Goal: Task Accomplishment & Management: Use online tool/utility

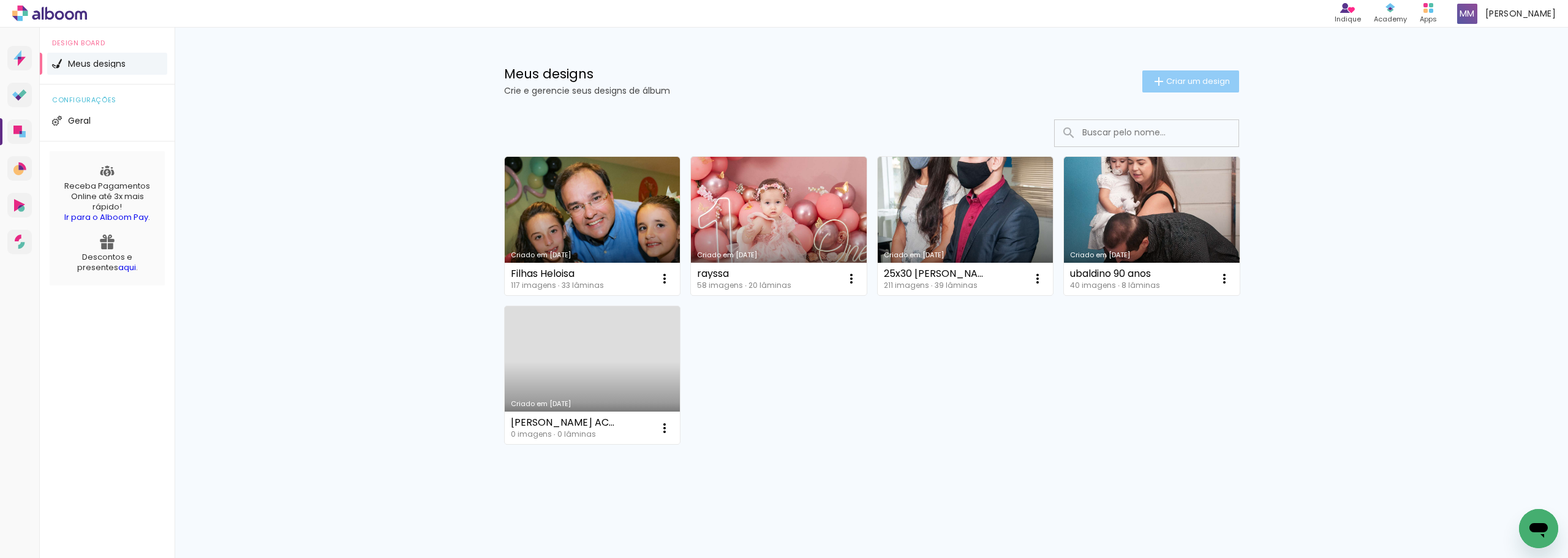
click at [1186, 79] on span "Criar um design" at bounding box center [1198, 81] width 64 height 8
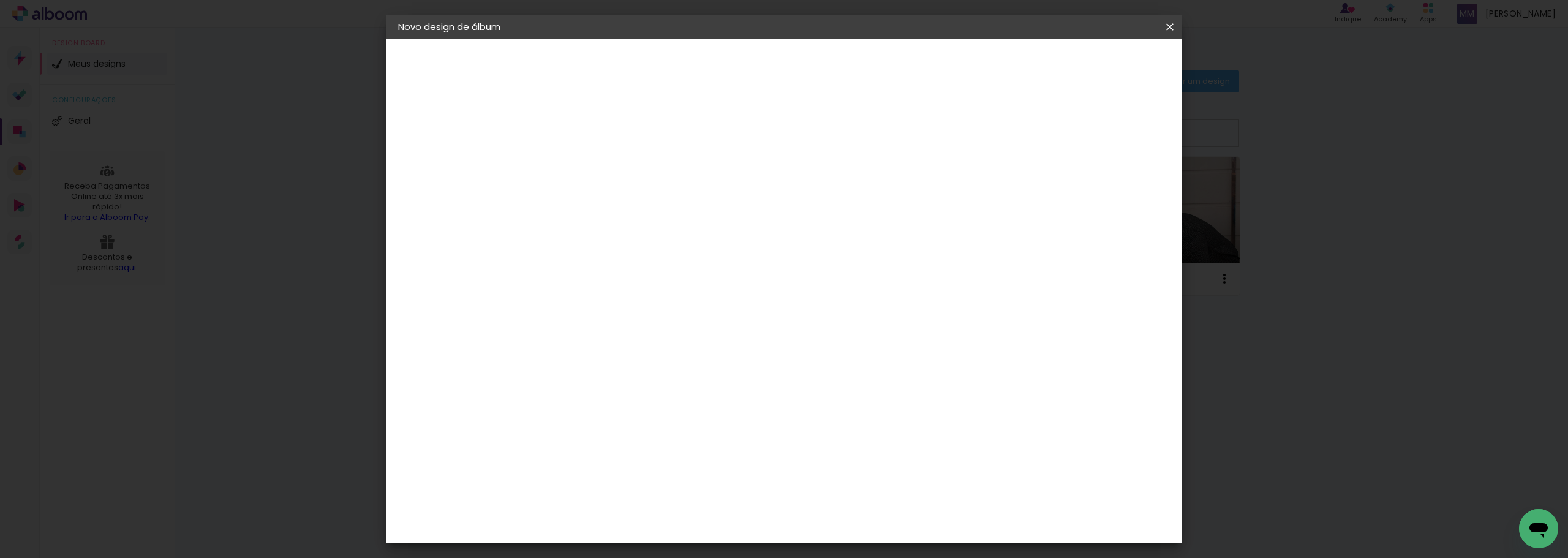
click at [598, 165] on input at bounding box center [598, 164] width 0 height 19
type input "album [PERSON_NAME] e [PERSON_NAME]"
type paper-input "album [PERSON_NAME] e [PERSON_NAME]"
click at [0, 0] on slot "Avançar" at bounding box center [0, 0] width 0 height 0
click at [691, 226] on input at bounding box center [629, 233] width 124 height 15
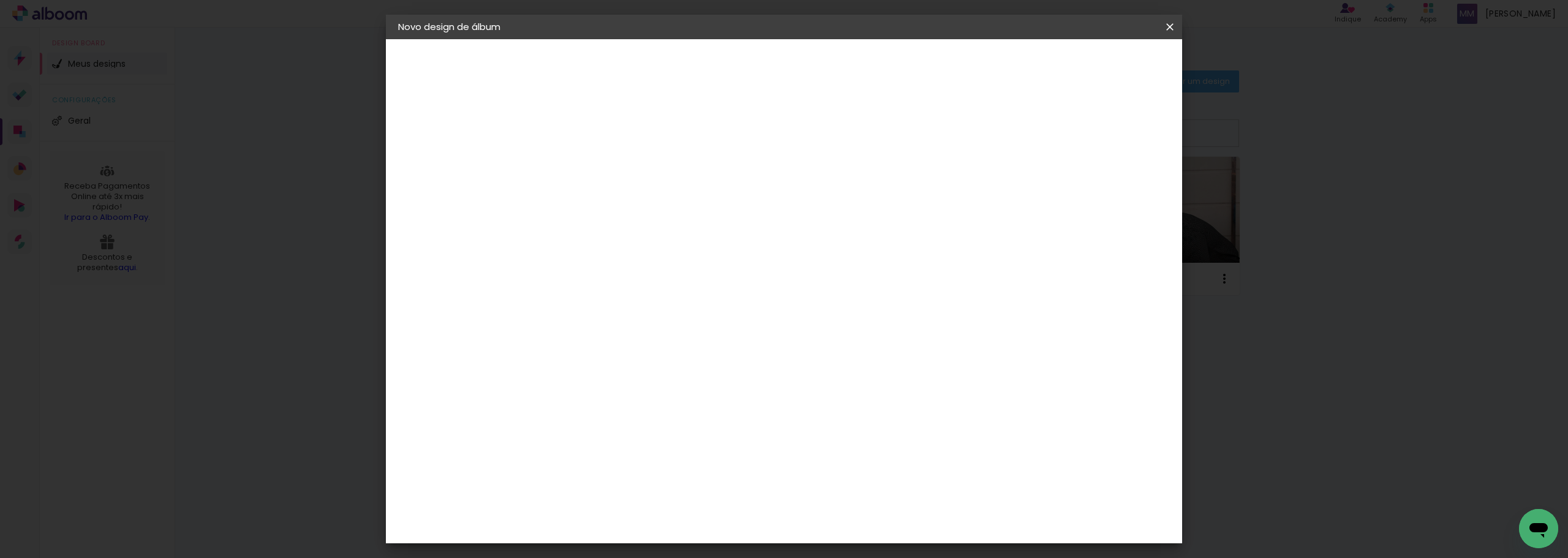
type input "photo"
type paper-input "photo"
click at [620, 479] on div "Photo Pró Digital" at bounding box center [606, 493] width 30 height 30
click at [795, 71] on paper-button "Avançar" at bounding box center [764, 65] width 60 height 20
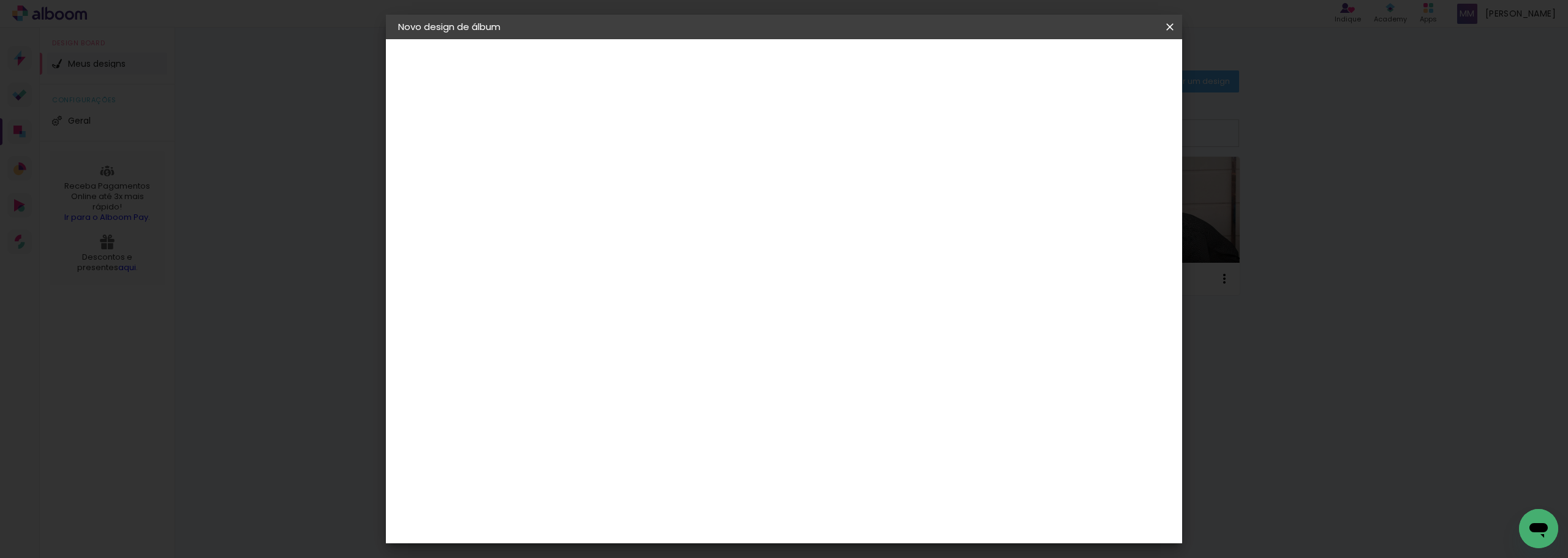
click at [726, 306] on span "25 × 30 cm" at bounding box center [704, 318] width 46 height 25
click at [0, 0] on slot "Avançar" at bounding box center [0, 0] width 0 height 0
click at [0, 0] on slot "Mostrar sangria" at bounding box center [0, 0] width 0 height 0
type paper-checkbox "on"
click at [1093, 65] on span "Iniciar design" at bounding box center [1065, 65] width 55 height 8
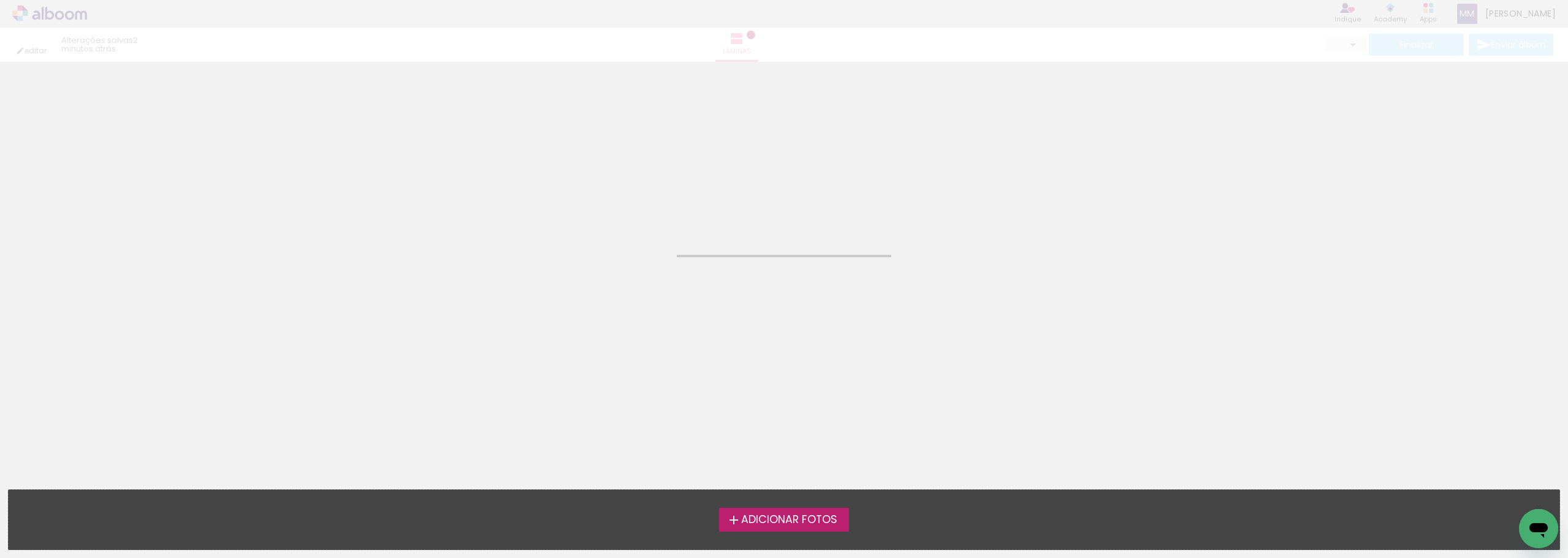
click at [774, 520] on span "Adicionar Fotos" at bounding box center [789, 520] width 96 height 11
click at [0, 0] on input "file" at bounding box center [0, 0] width 0 height 0
